Goal: Navigation & Orientation: Find specific page/section

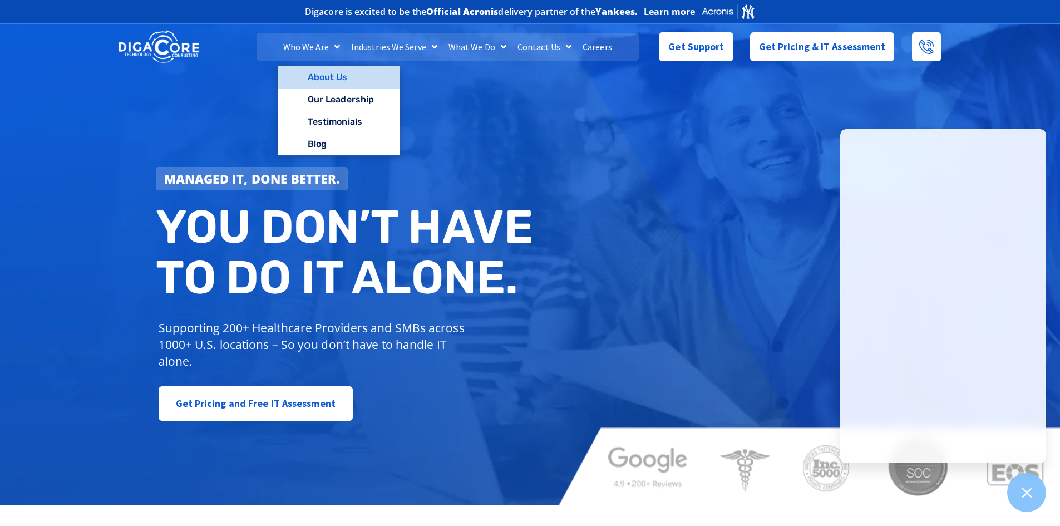
click at [322, 77] on link "About Us" at bounding box center [339, 77] width 122 height 22
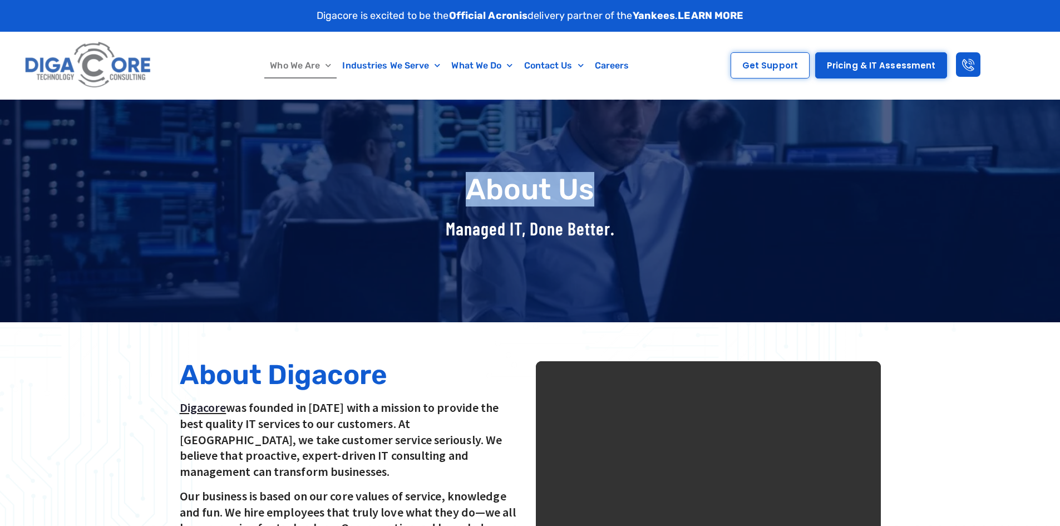
drag, startPoint x: 1060, startPoint y: 104, endPoint x: 1062, endPoint y: 136, distance: 32.9
click at [1060, 136] on html "Skip to content Digacore is excited to be the Official Acronis delivery partner…" at bounding box center [530, 263] width 1060 height 526
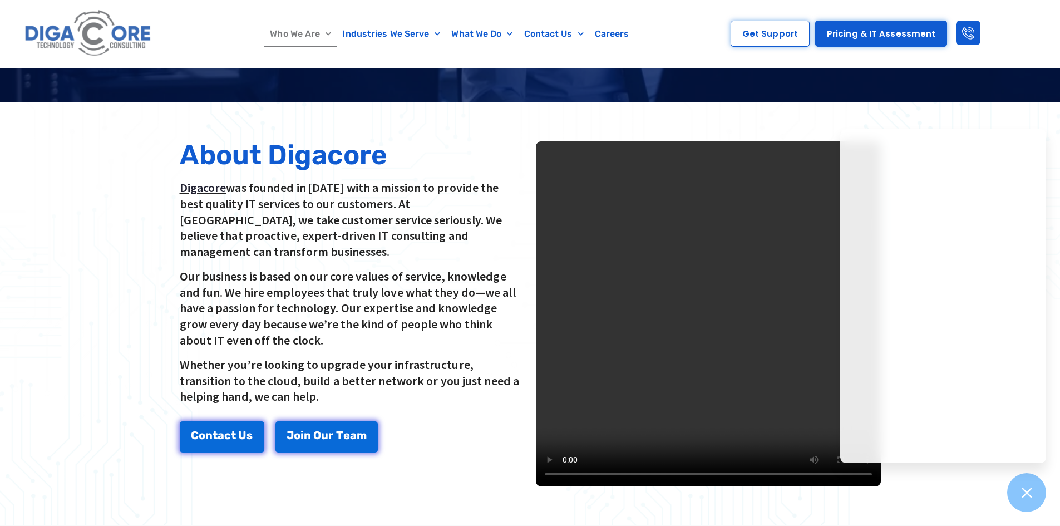
scroll to position [215, 0]
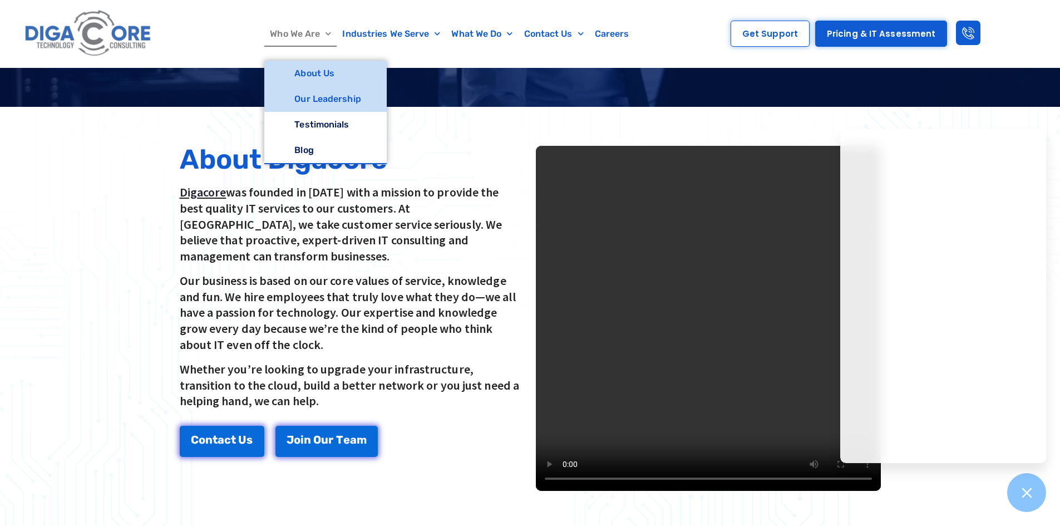
click at [314, 101] on link "Our Leadership" at bounding box center [325, 99] width 122 height 26
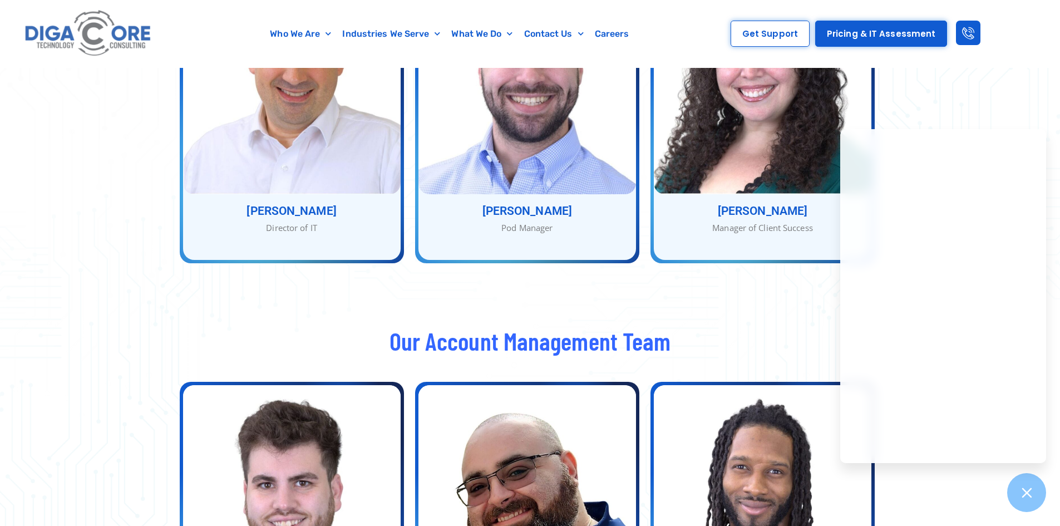
scroll to position [1439, 0]
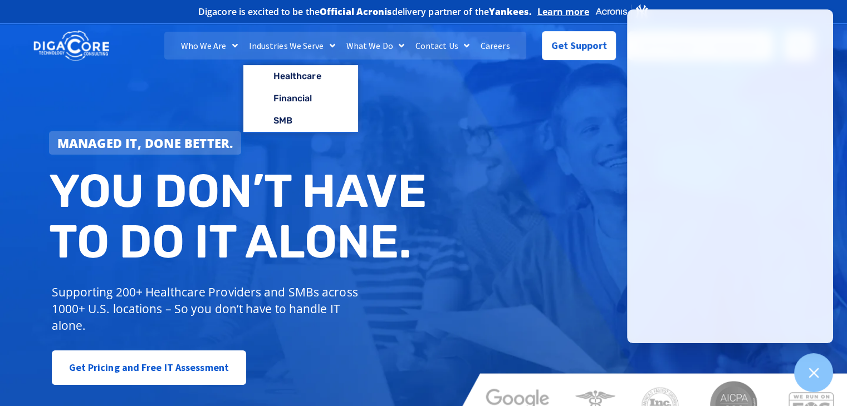
scroll to position [22, 0]
